Goal: Task Accomplishment & Management: Use online tool/utility

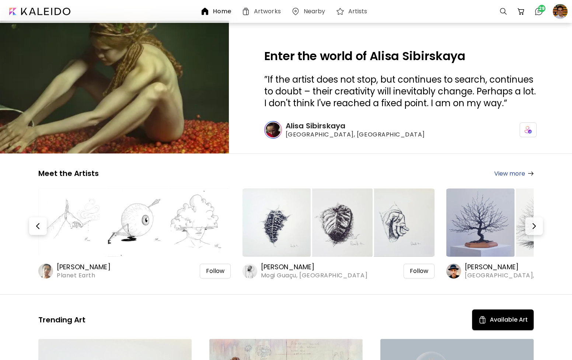
click at [329, 129] on h6 "Alisa Sibirskaya" at bounding box center [355, 126] width 139 height 10
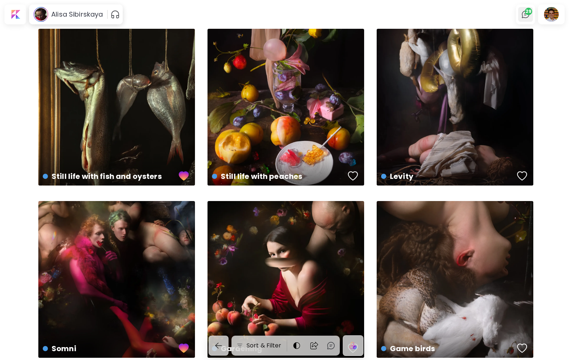
click at [525, 17] on img at bounding box center [526, 14] width 9 height 9
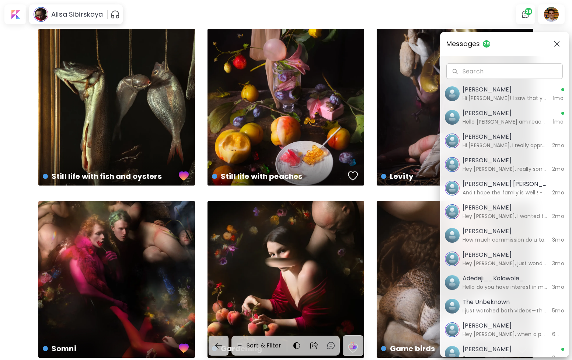
click at [546, 15] on div "Messages 29 Search Search Gabriel Melo Hi Ian! I saw that you’ve collected some…" at bounding box center [286, 180] width 572 height 360
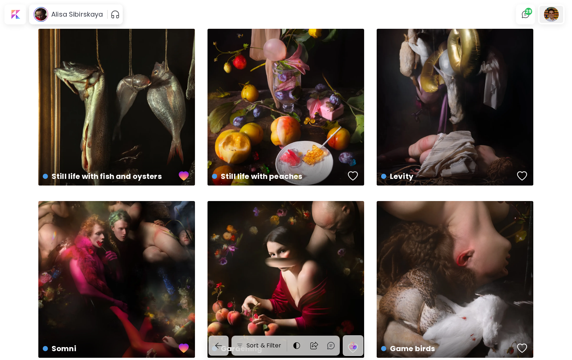
click at [547, 16] on div at bounding box center [552, 14] width 24 height 17
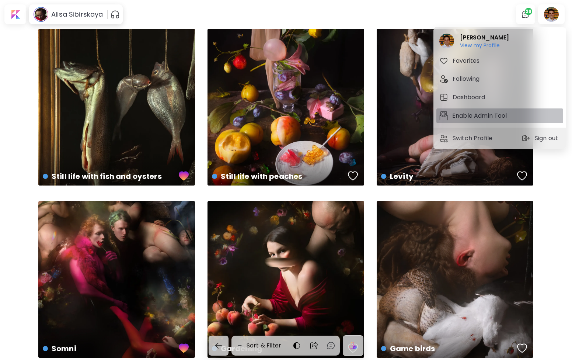
click at [472, 117] on p "Enable Admin Tool" at bounding box center [481, 115] width 57 height 9
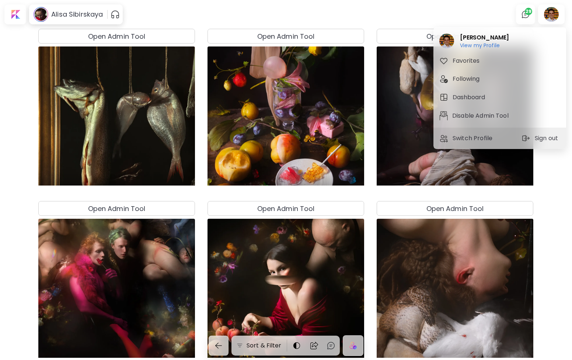
click at [378, 17] on div at bounding box center [286, 180] width 572 height 360
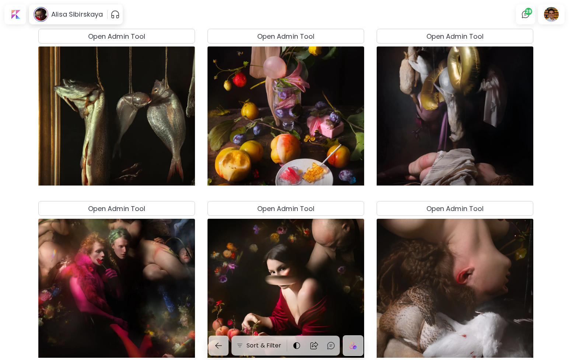
click at [397, 41] on div "Ian Panchevre View my Profile View my Profile Favorites Following Dashboard Dis…" at bounding box center [286, 181] width 572 height 357
click at [397, 41] on button "Open Admin Tool" at bounding box center [455, 36] width 157 height 15
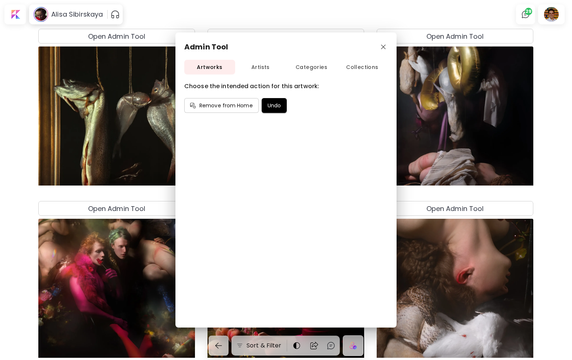
click at [260, 73] on button "Artists" at bounding box center [260, 67] width 51 height 15
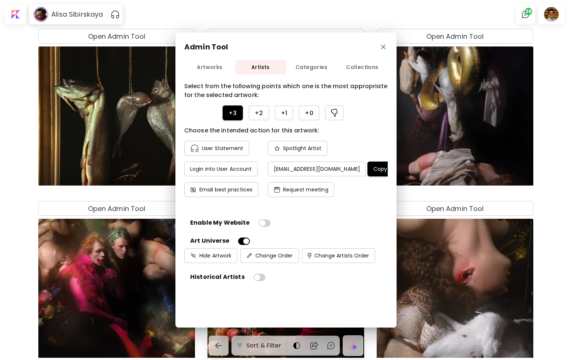
click at [319, 70] on span "Categories" at bounding box center [311, 67] width 51 height 9
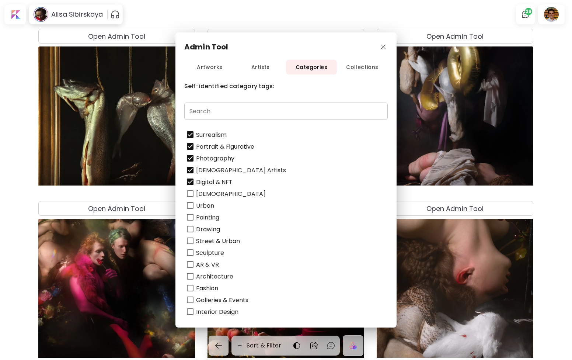
click at [360, 68] on span "Collections" at bounding box center [362, 67] width 51 height 9
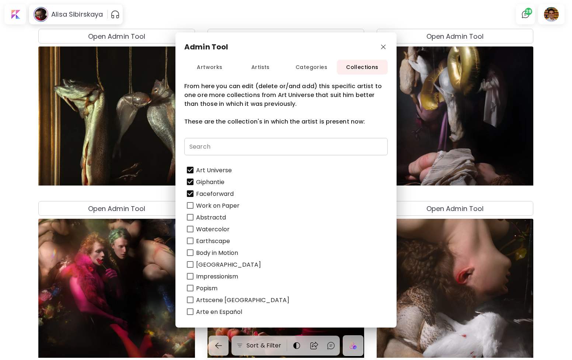
click at [316, 68] on span "Categories" at bounding box center [311, 67] width 51 height 9
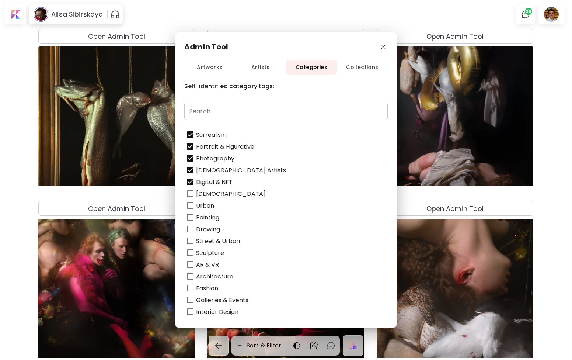
click at [265, 62] on button "Artists" at bounding box center [260, 67] width 51 height 15
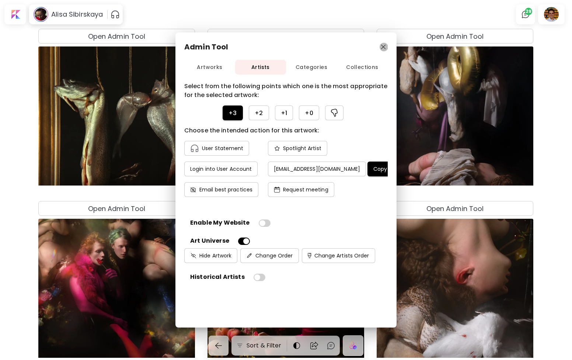
click at [385, 48] on img "button" at bounding box center [383, 47] width 5 height 5
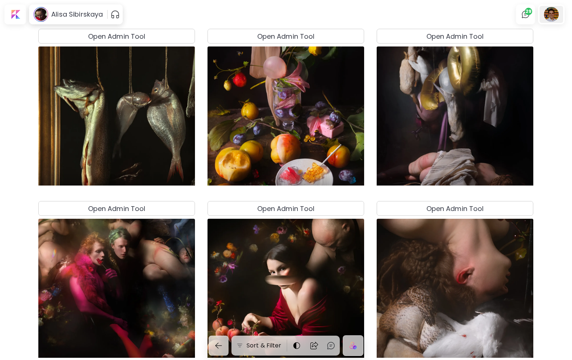
click at [553, 16] on div at bounding box center [552, 14] width 24 height 17
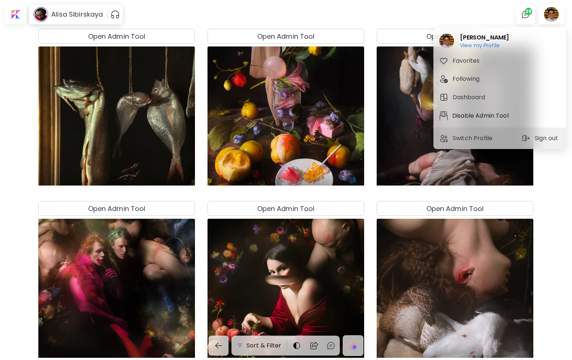
click at [489, 114] on p "Disable Admin Tool" at bounding box center [482, 115] width 59 height 9
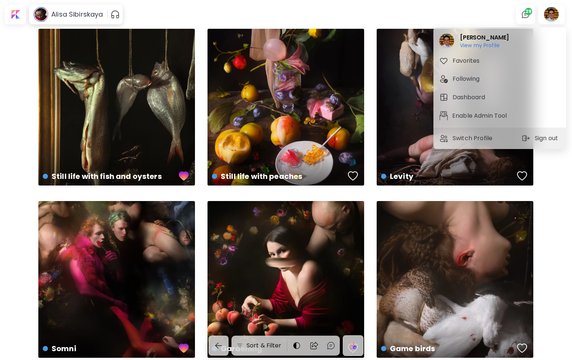
click at [371, 184] on div at bounding box center [286, 180] width 572 height 360
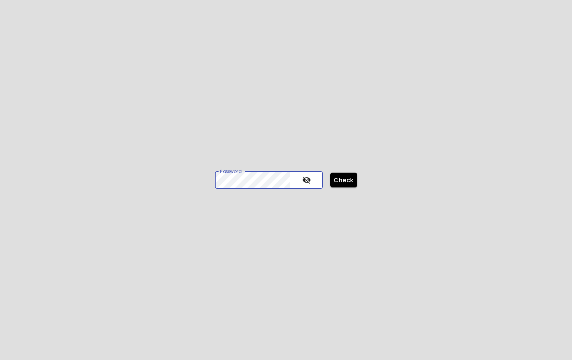
click at [310, 181] on icon "toggle password visibility" at bounding box center [307, 180] width 8 height 7
click at [349, 181] on span "Check" at bounding box center [343, 180] width 15 height 8
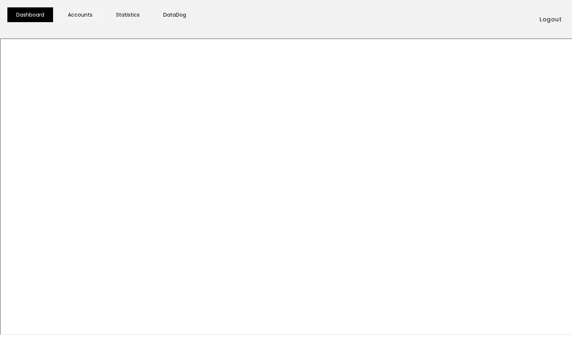
click at [78, 15] on link "Accounts" at bounding box center [80, 14] width 42 height 15
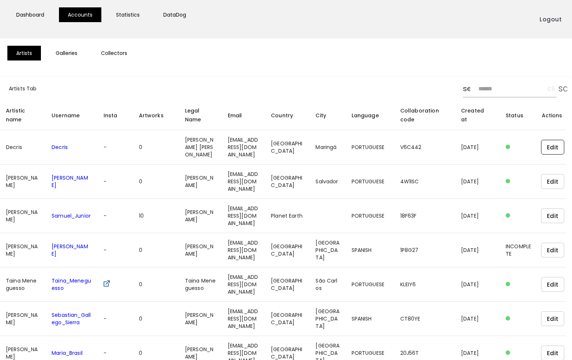
click at [553, 146] on span "Edit" at bounding box center [553, 147] width 12 height 8
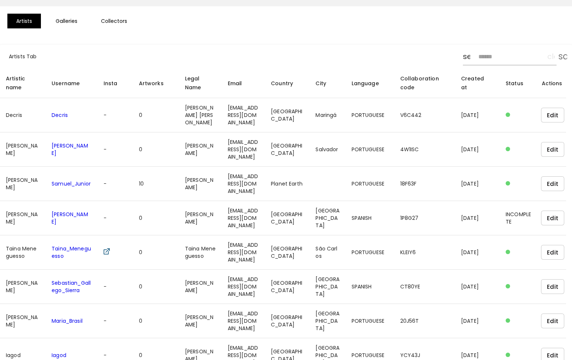
scroll to position [34, 0]
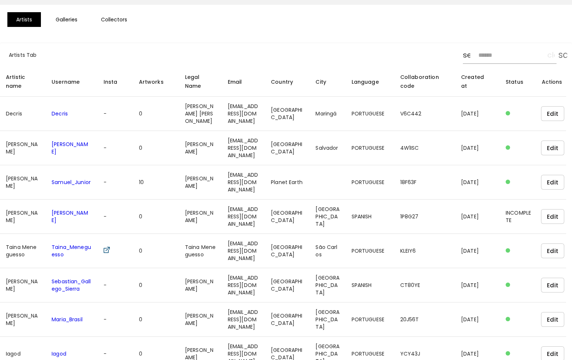
click at [66, 114] on link "Decris" at bounding box center [60, 113] width 16 height 7
click at [63, 183] on link "Samuel_Junior" at bounding box center [71, 182] width 39 height 7
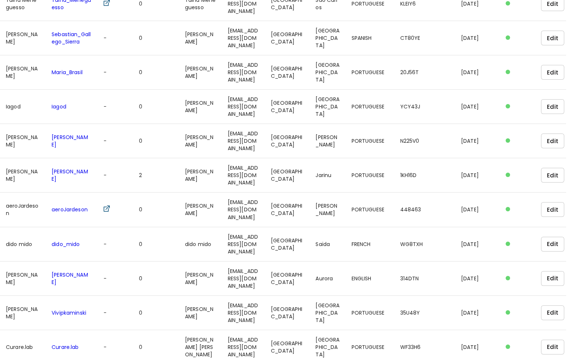
scroll to position [0, 0]
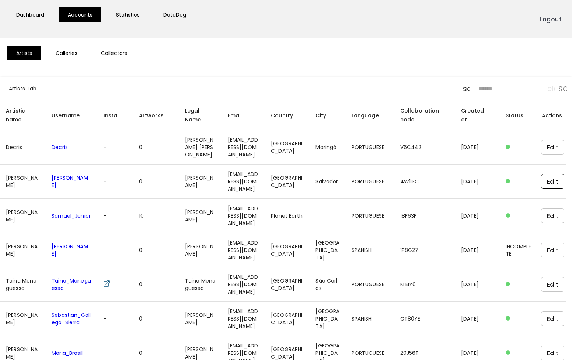
click at [545, 183] on button "Edit" at bounding box center [554, 181] width 24 height 15
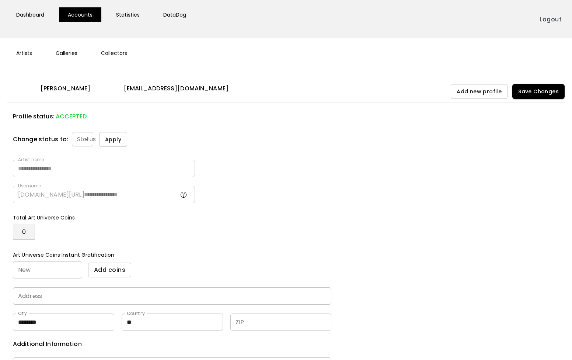
click at [86, 139] on body "**********" at bounding box center [286, 180] width 572 height 360
click at [205, 129] on div at bounding box center [286, 180] width 572 height 360
